Goal: Transaction & Acquisition: Purchase product/service

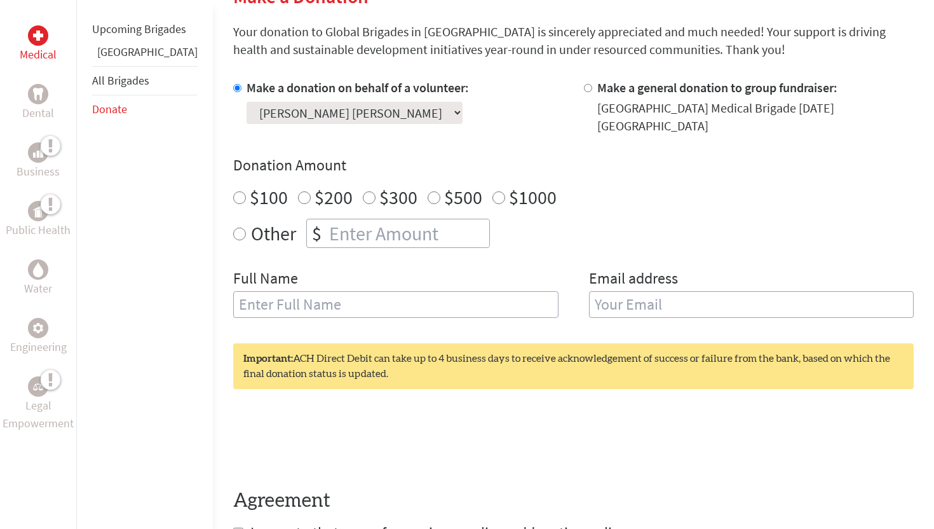
scroll to position [333, 0]
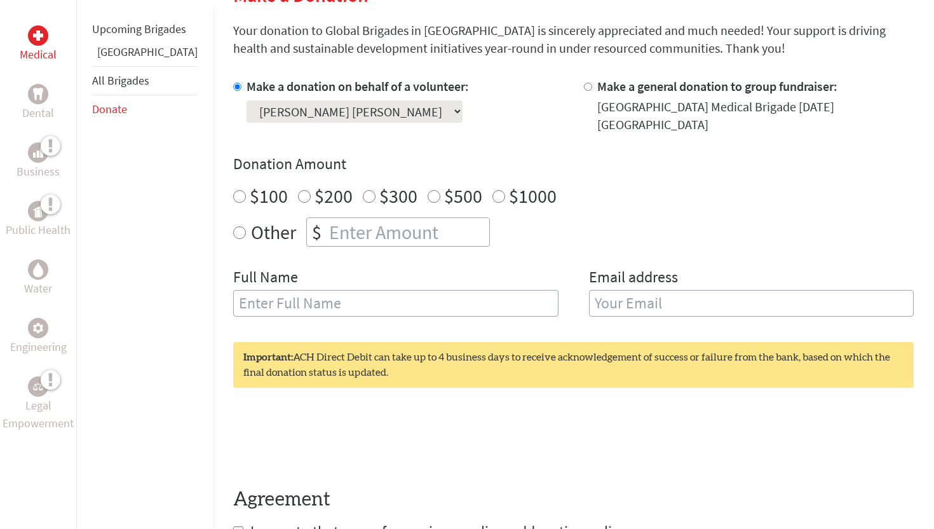
radio input "true"
click at [327, 220] on input "number" at bounding box center [408, 232] width 163 height 28
type input "2"
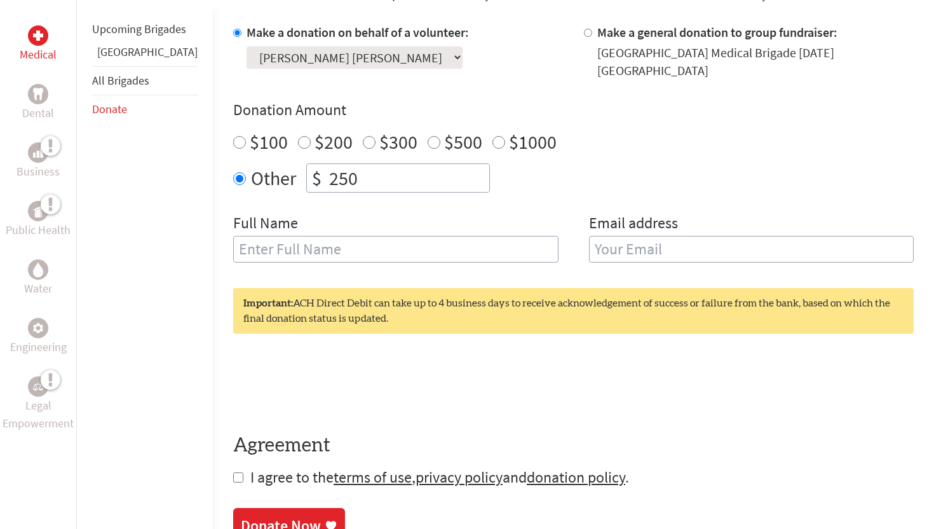
scroll to position [400, 0]
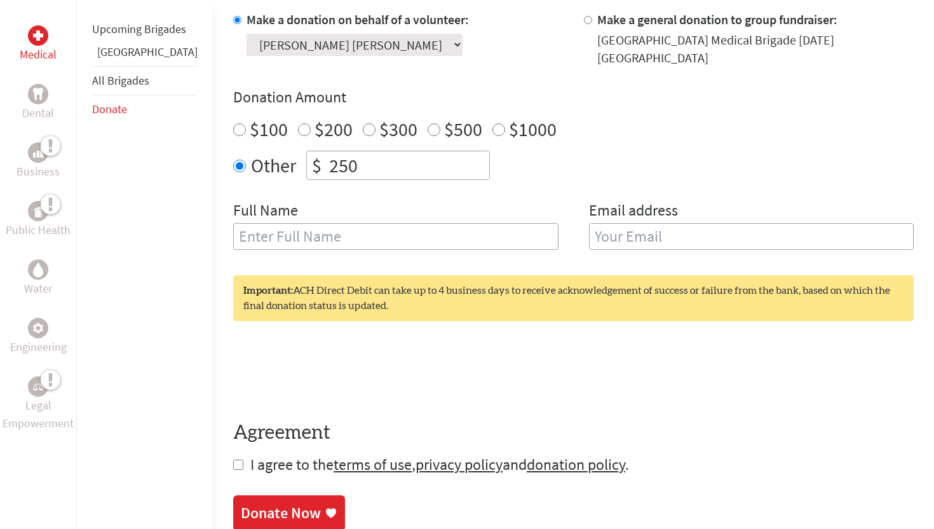
type input "250"
click at [282, 240] on input "text" at bounding box center [395, 236] width 325 height 27
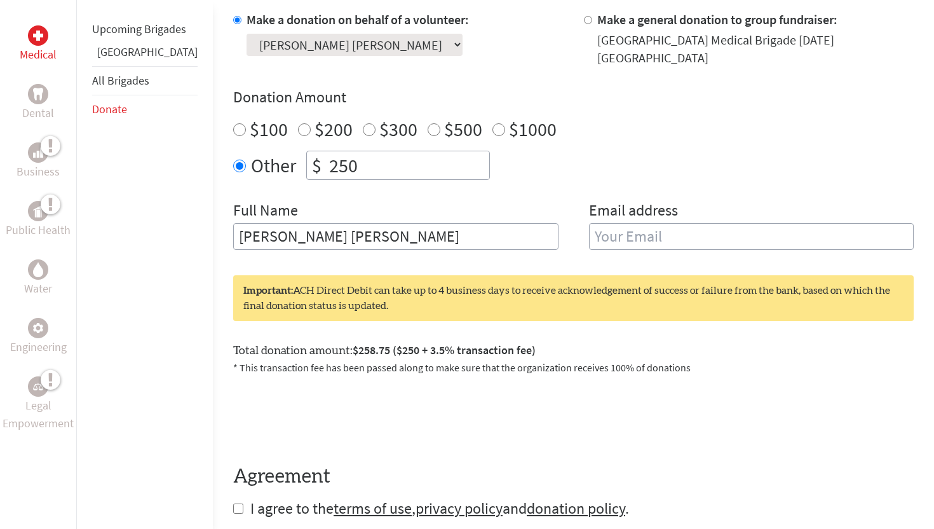
type input "[PERSON_NAME] [PERSON_NAME]"
click at [589, 236] on input "email" at bounding box center [751, 236] width 325 height 27
type input "[EMAIL_ADDRESS][DOMAIN_NAME]"
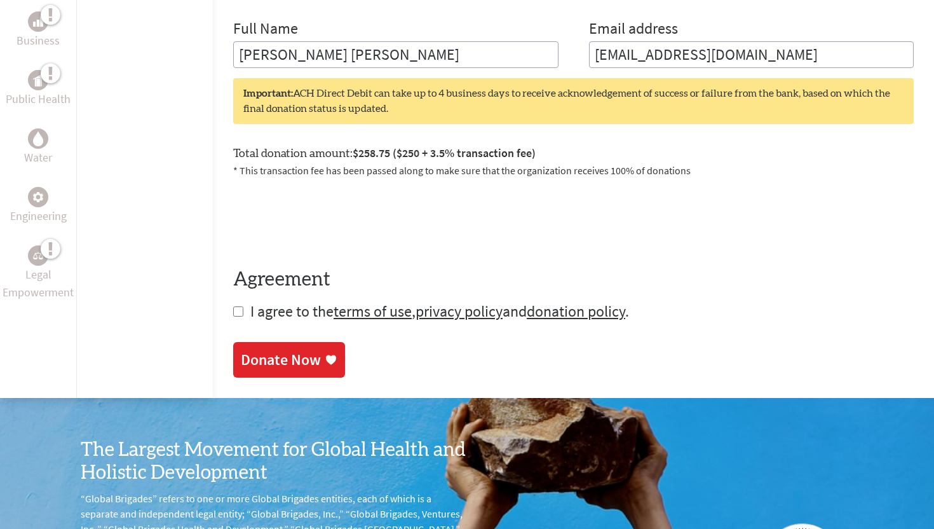
scroll to position [584, 0]
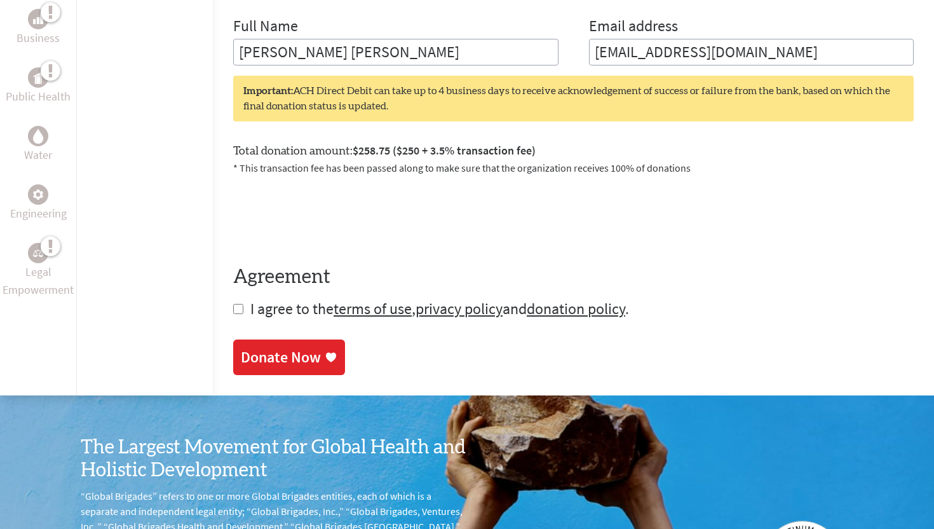
click at [233, 306] on form "Make a donation on behalf of a volunteer: Select a volunteer... [PERSON_NAME] […" at bounding box center [573, 72] width 681 height 493
click at [233, 308] on input "checkbox" at bounding box center [238, 309] width 10 height 10
checkbox input "true"
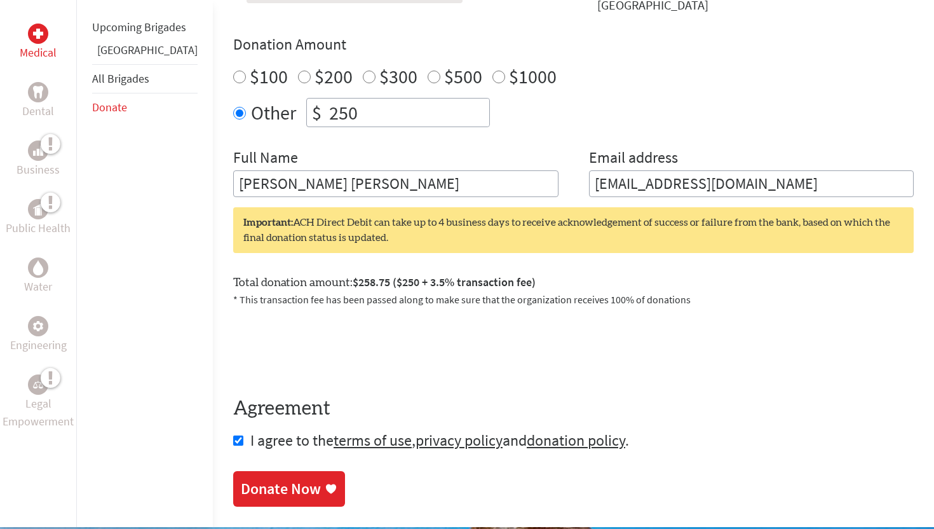
scroll to position [481, 0]
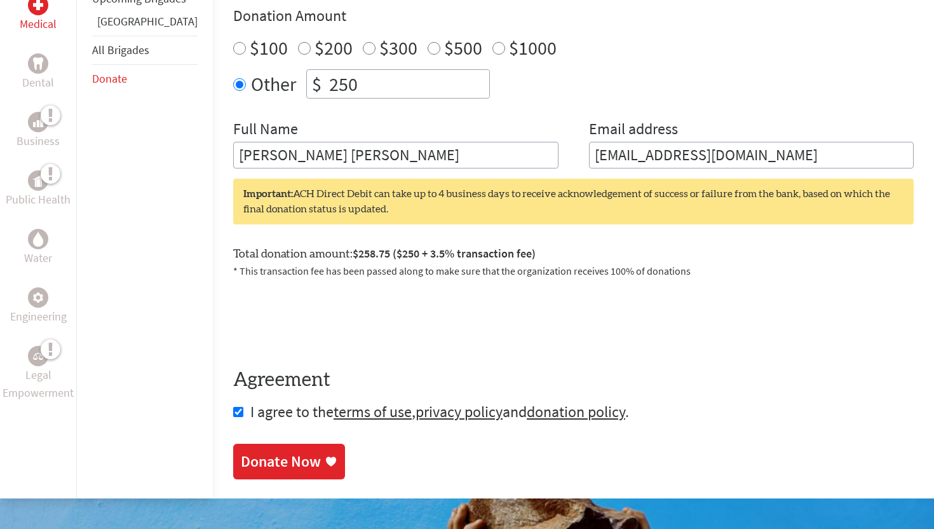
click at [273, 451] on div "Donate Now" at bounding box center [281, 461] width 80 height 20
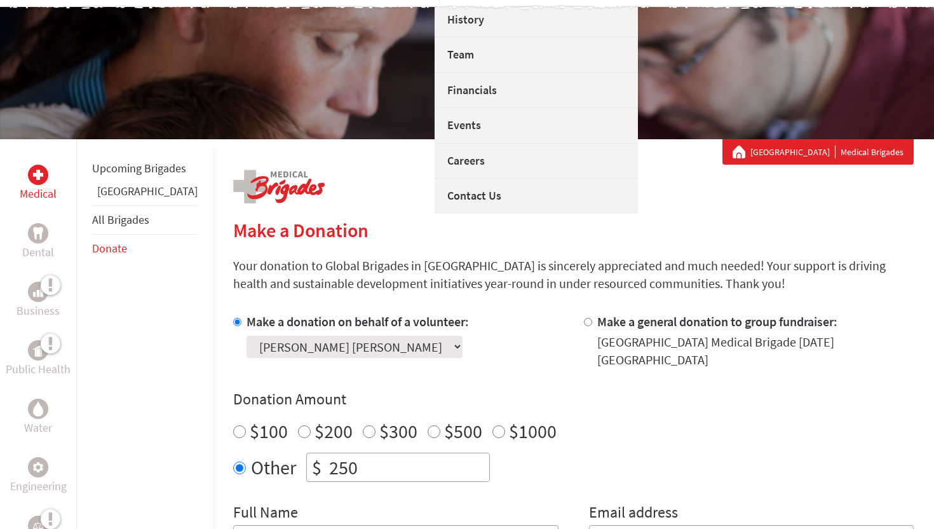
scroll to position [128, 0]
